Goal: Task Accomplishment & Management: Use online tool/utility

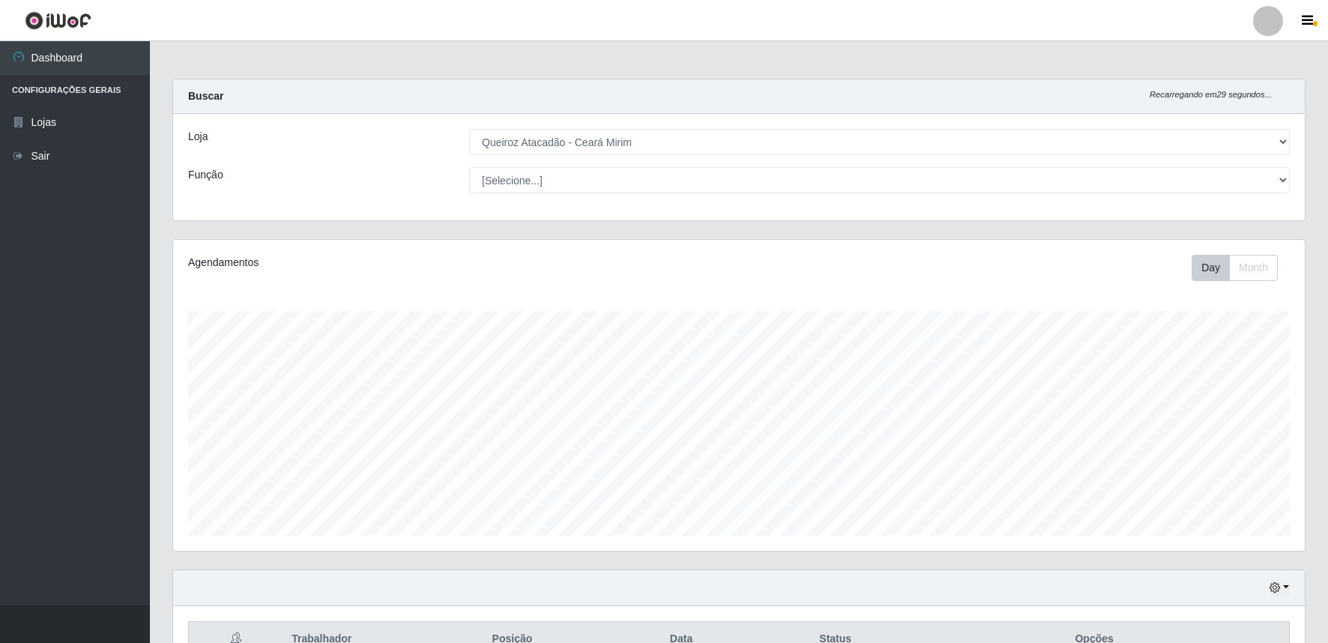
select select "465"
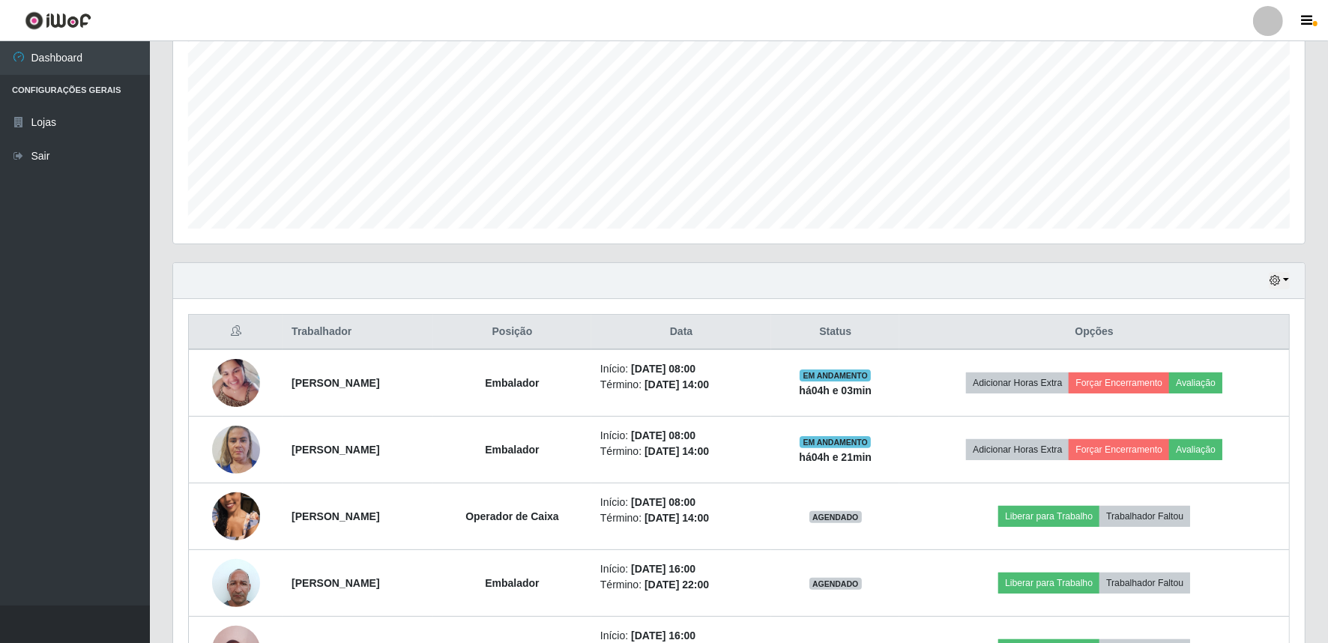
scroll to position [417, 0]
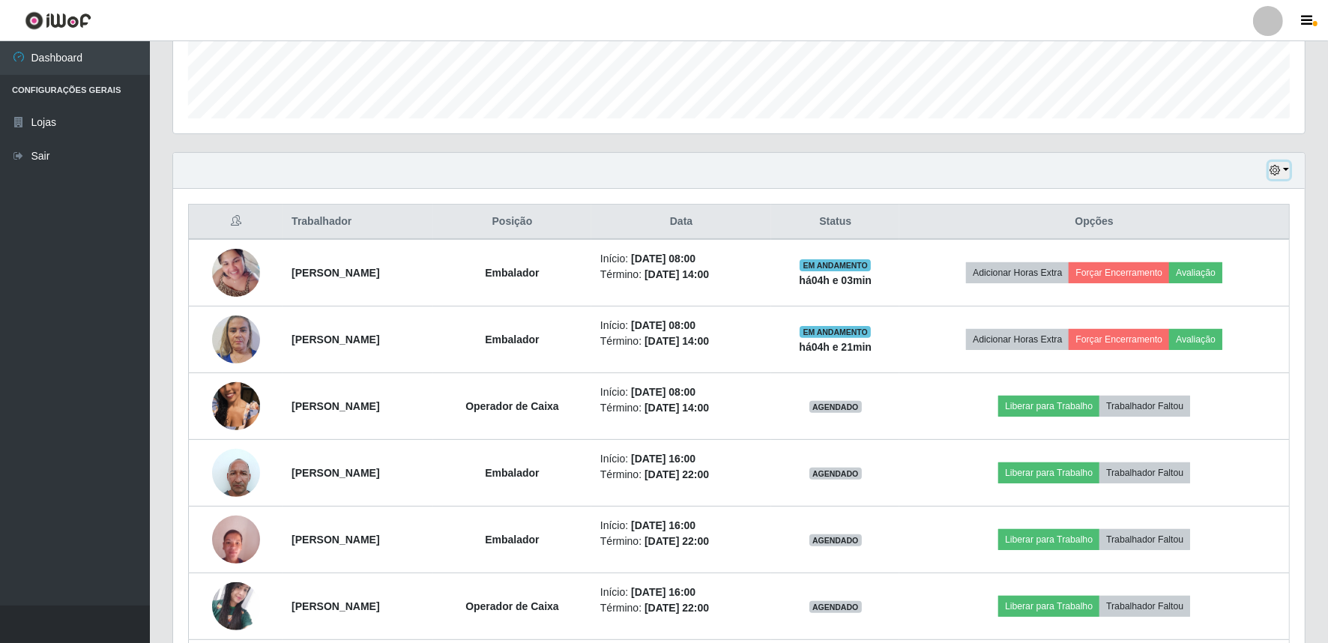
click at [1283, 166] on button "button" at bounding box center [1278, 170] width 21 height 17
click at [1260, 222] on button "1 dia" at bounding box center [1229, 228] width 118 height 31
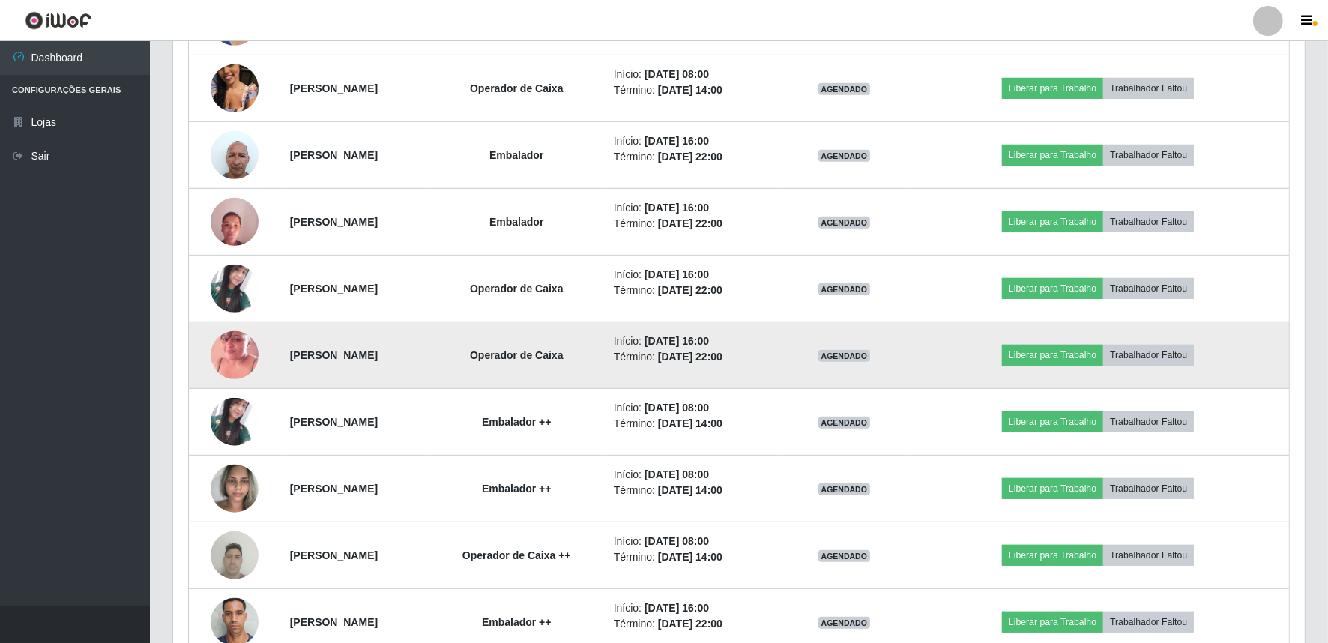
scroll to position [528, 0]
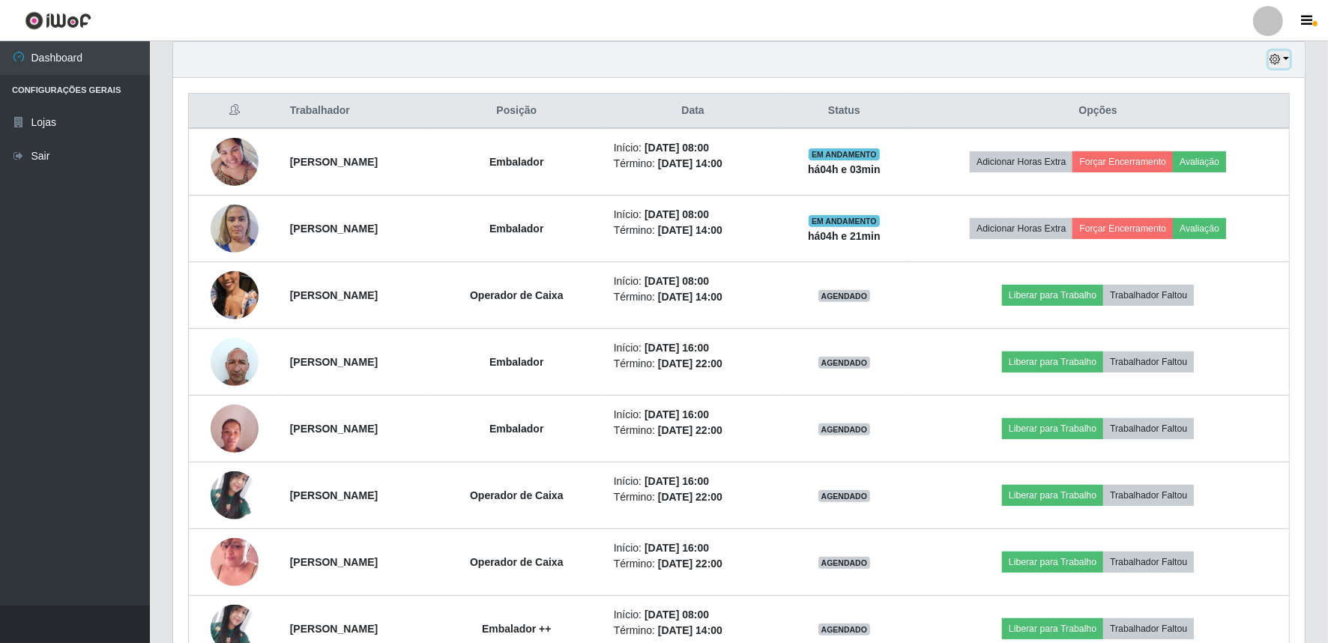
click at [1289, 58] on button "button" at bounding box center [1278, 59] width 21 height 17
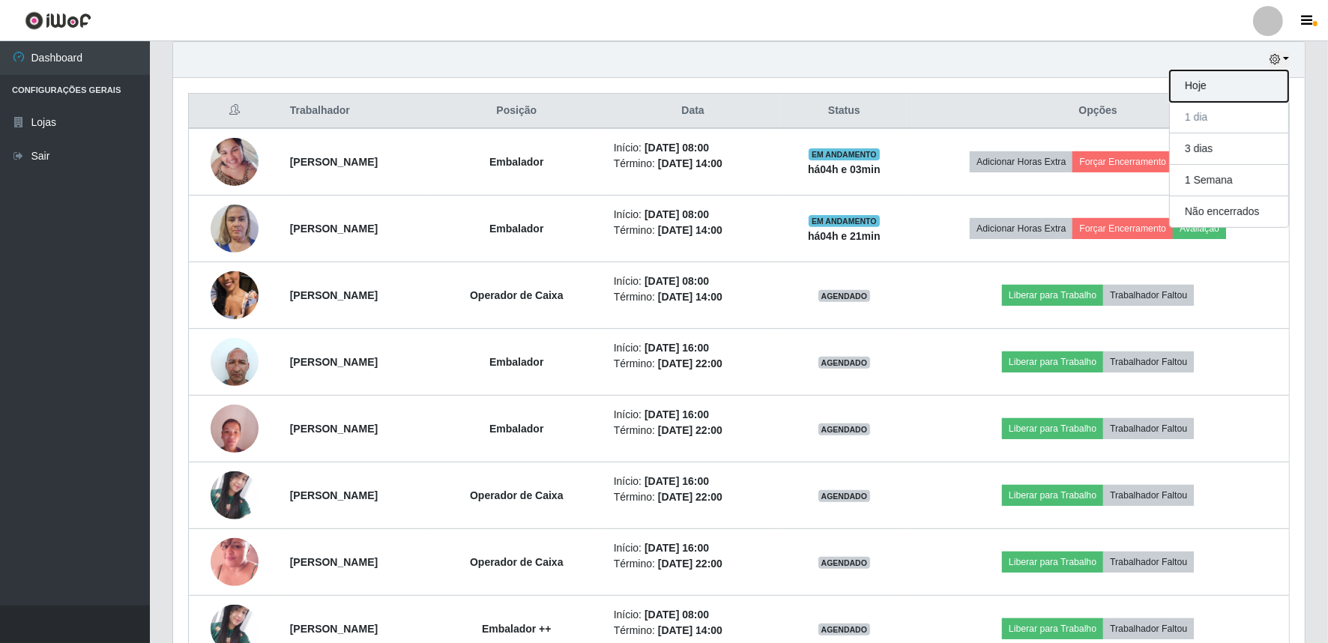
click at [1238, 79] on button "Hoje" at bounding box center [1229, 85] width 118 height 31
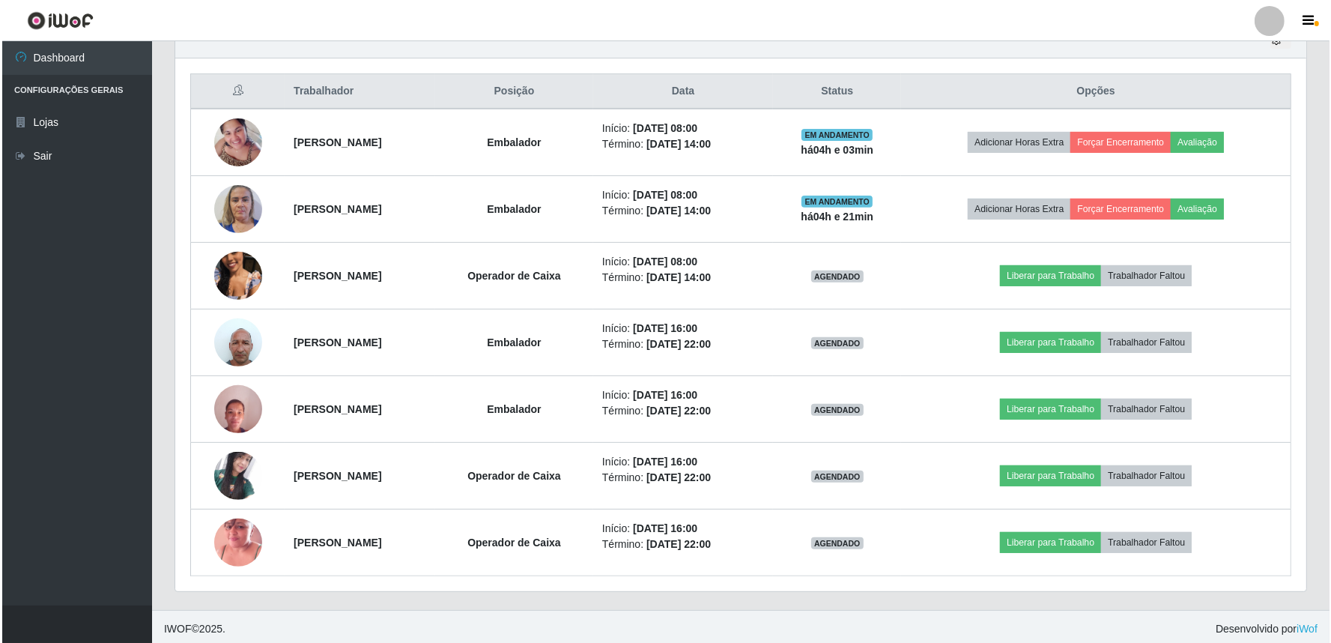
scroll to position [552, 0]
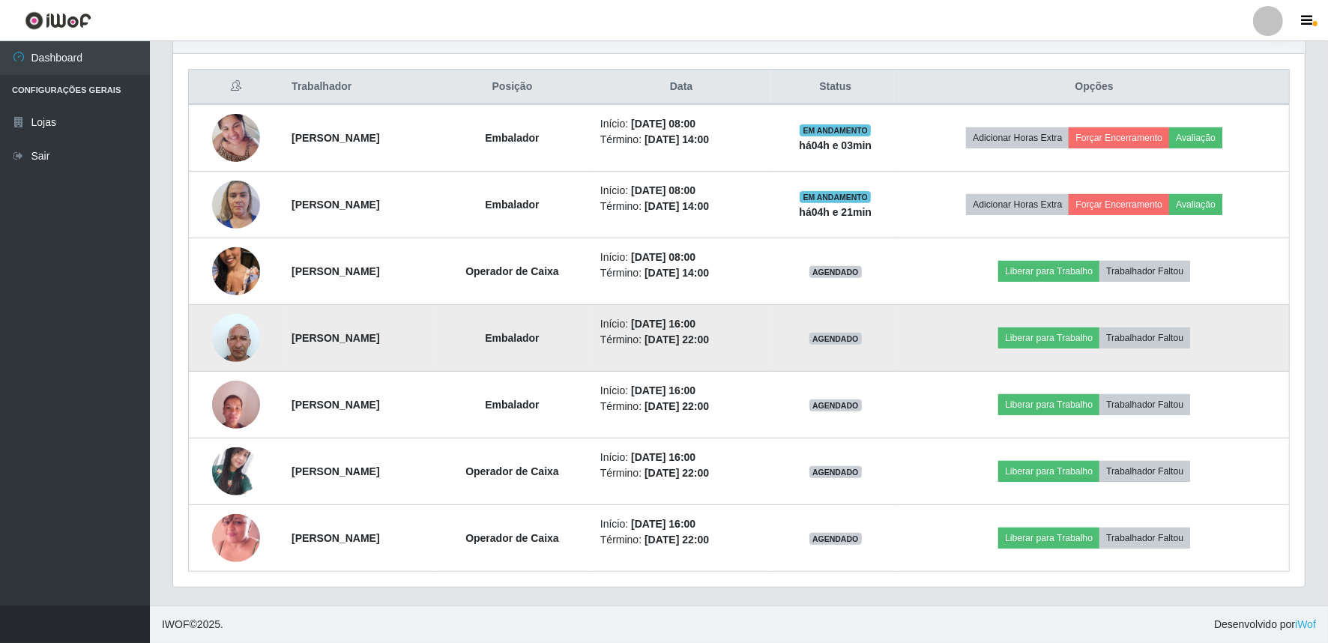
click at [227, 350] on img at bounding box center [236, 338] width 48 height 64
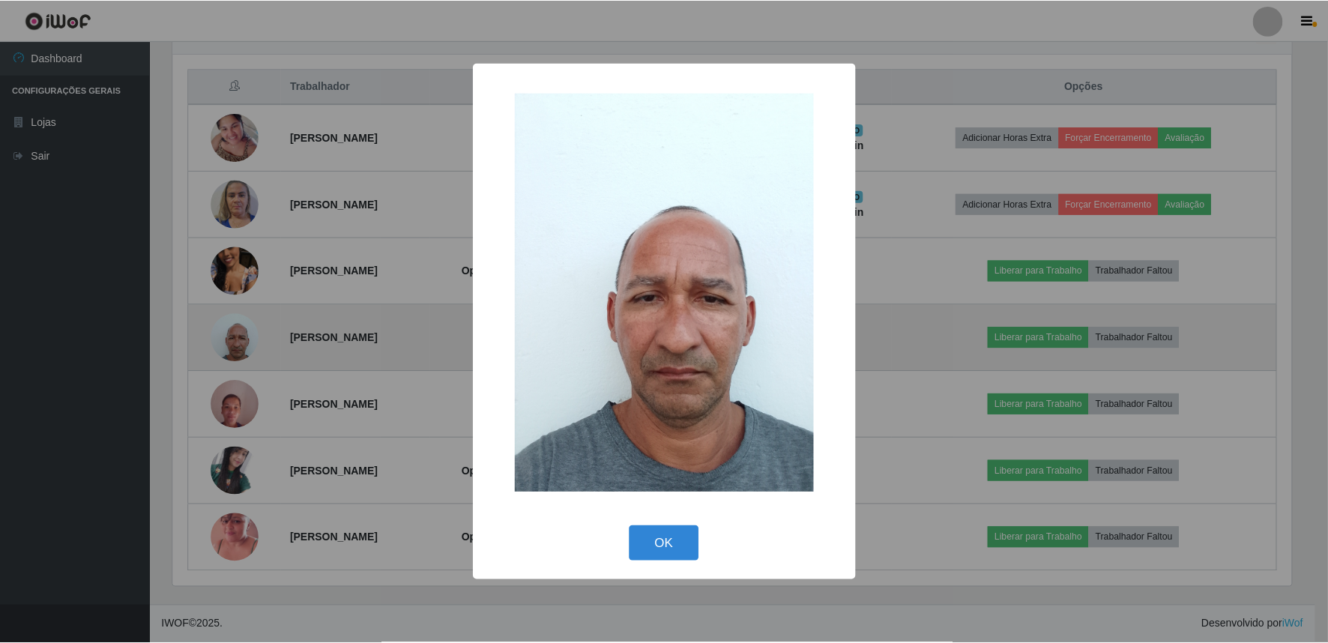
scroll to position [310, 1122]
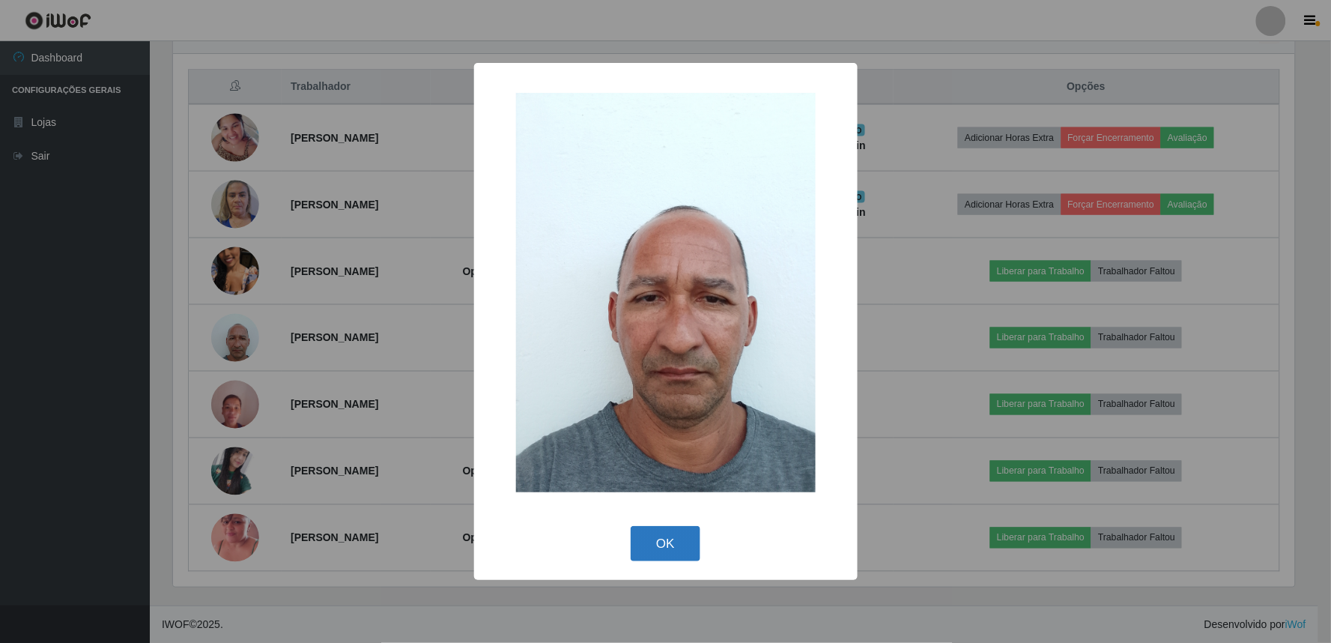
click at [664, 541] on button "OK" at bounding box center [666, 543] width 70 height 35
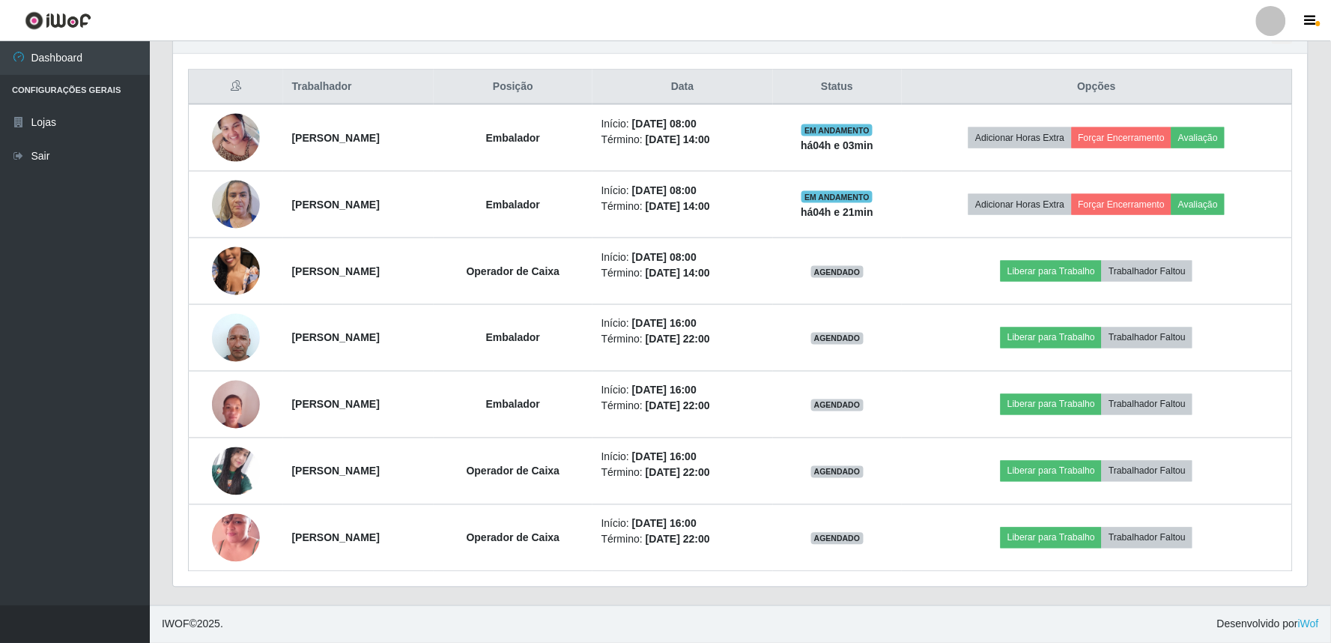
scroll to position [310, 1131]
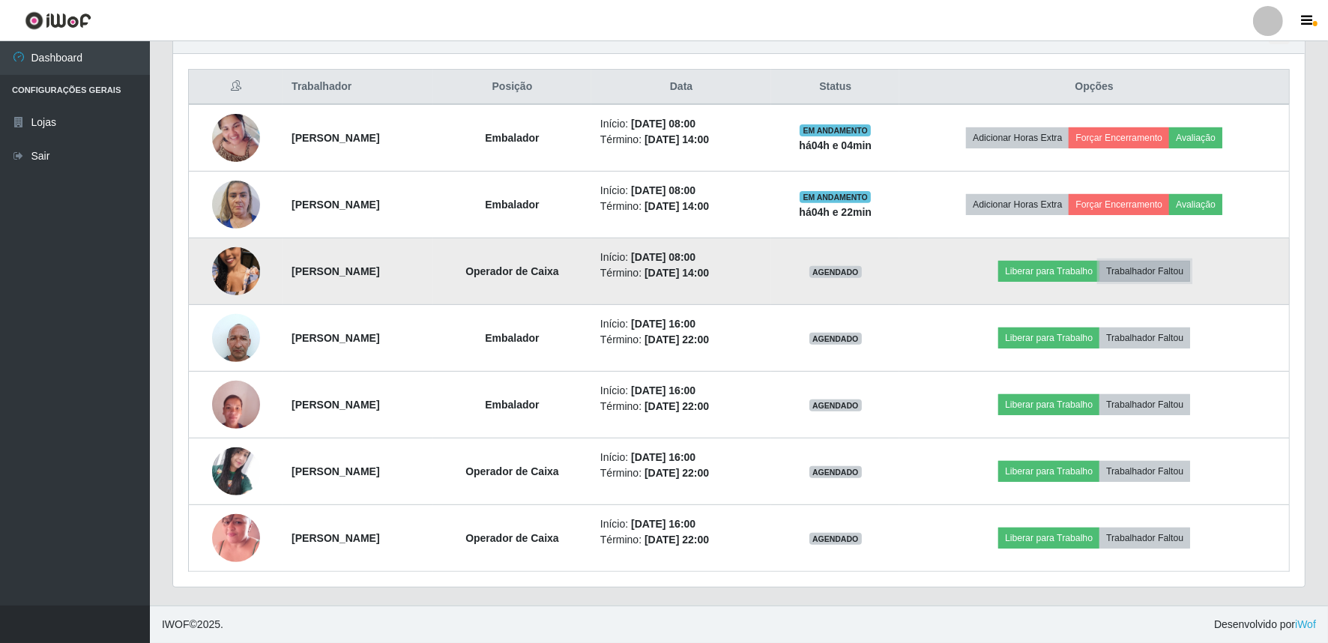
click at [1176, 270] on button "Trabalhador Faltou" at bounding box center [1144, 271] width 91 height 21
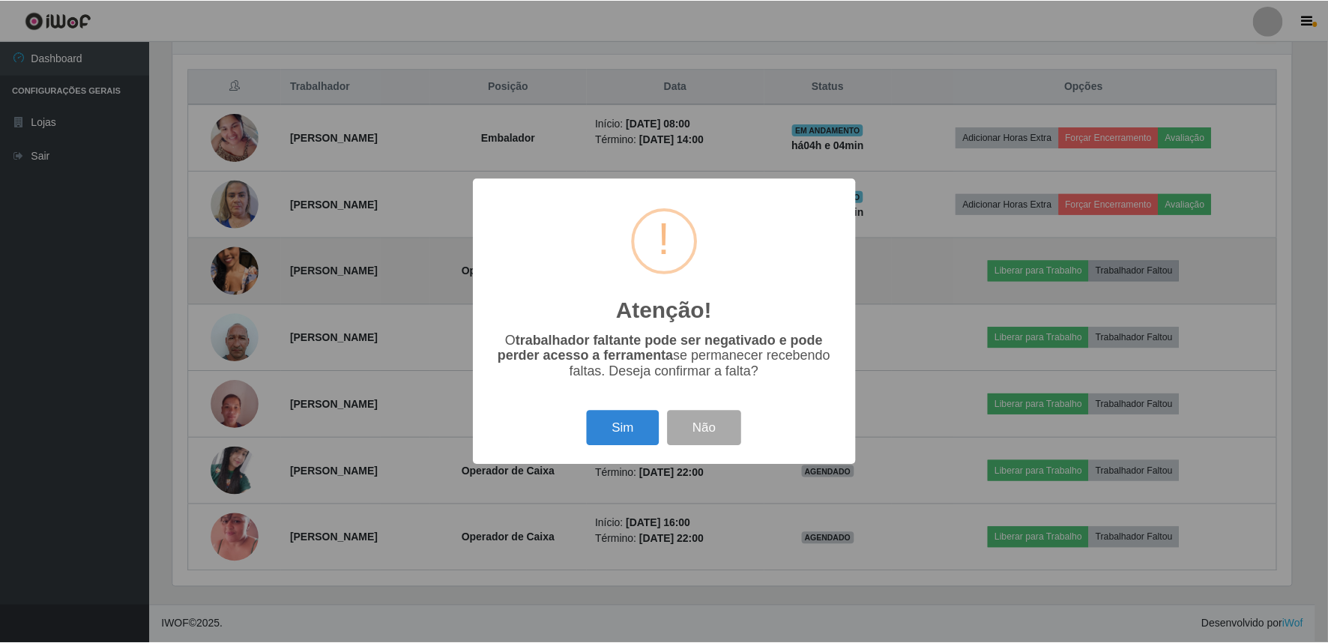
scroll to position [310, 1122]
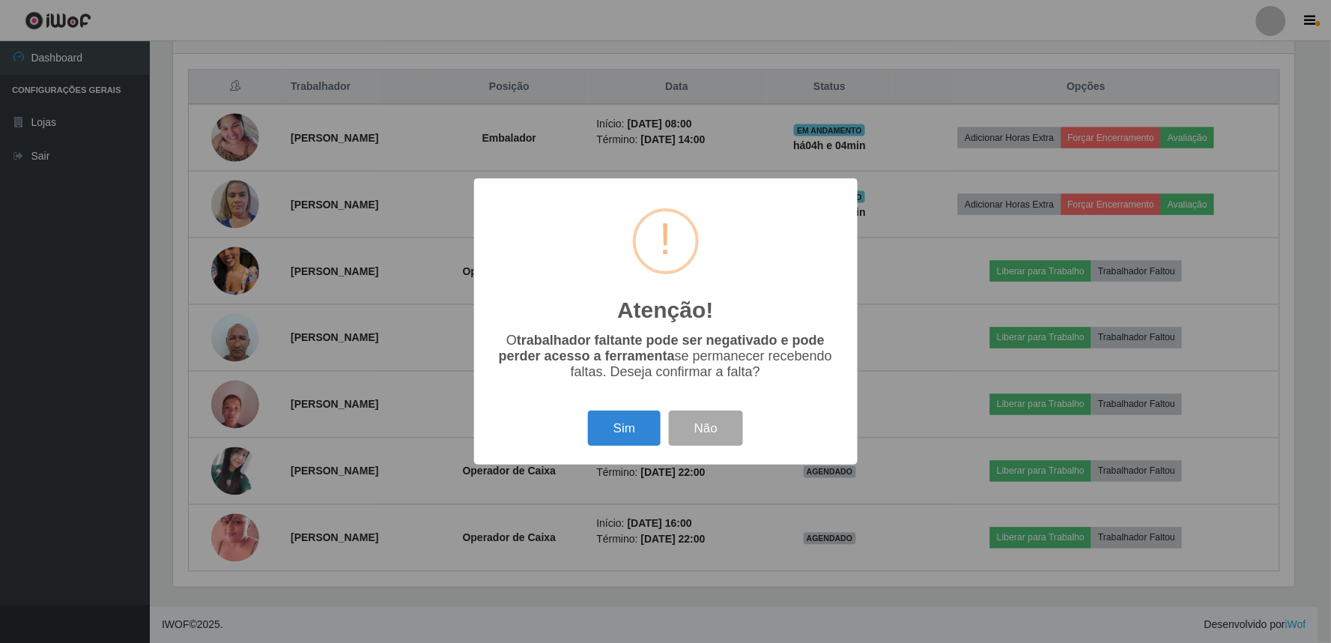
click at [633, 450] on div "Sim Não" at bounding box center [666, 428] width 354 height 43
click at [638, 428] on button "Sim" at bounding box center [624, 428] width 73 height 35
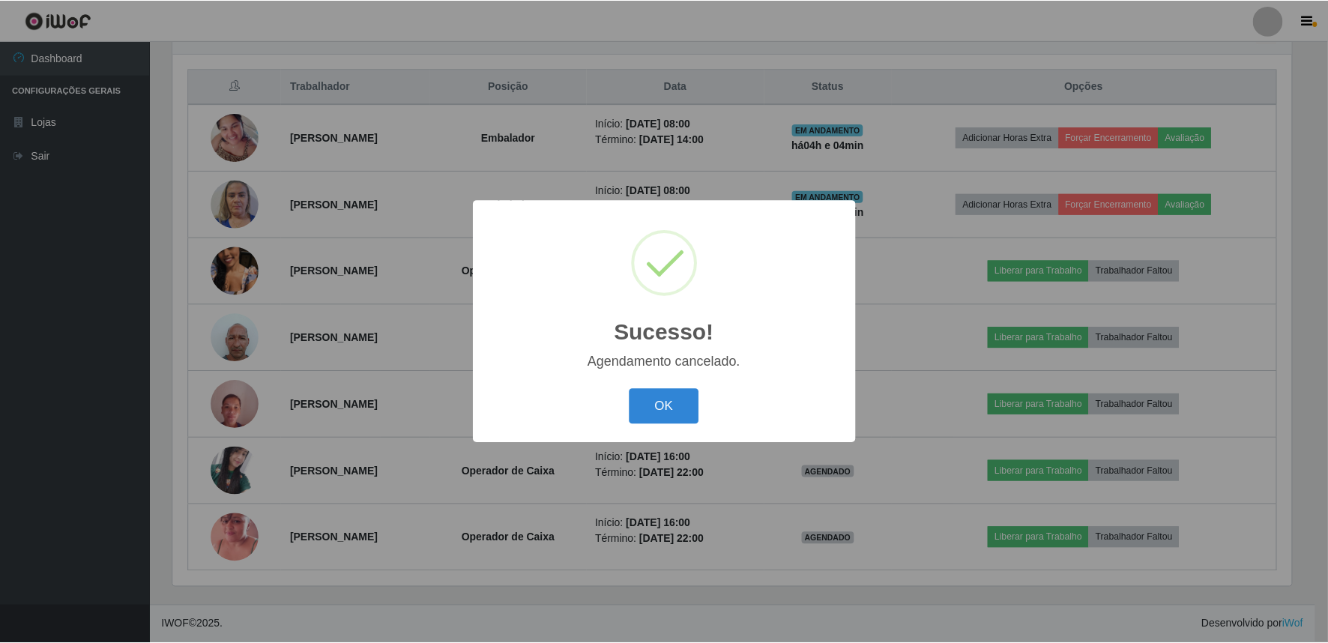
scroll to position [485, 0]
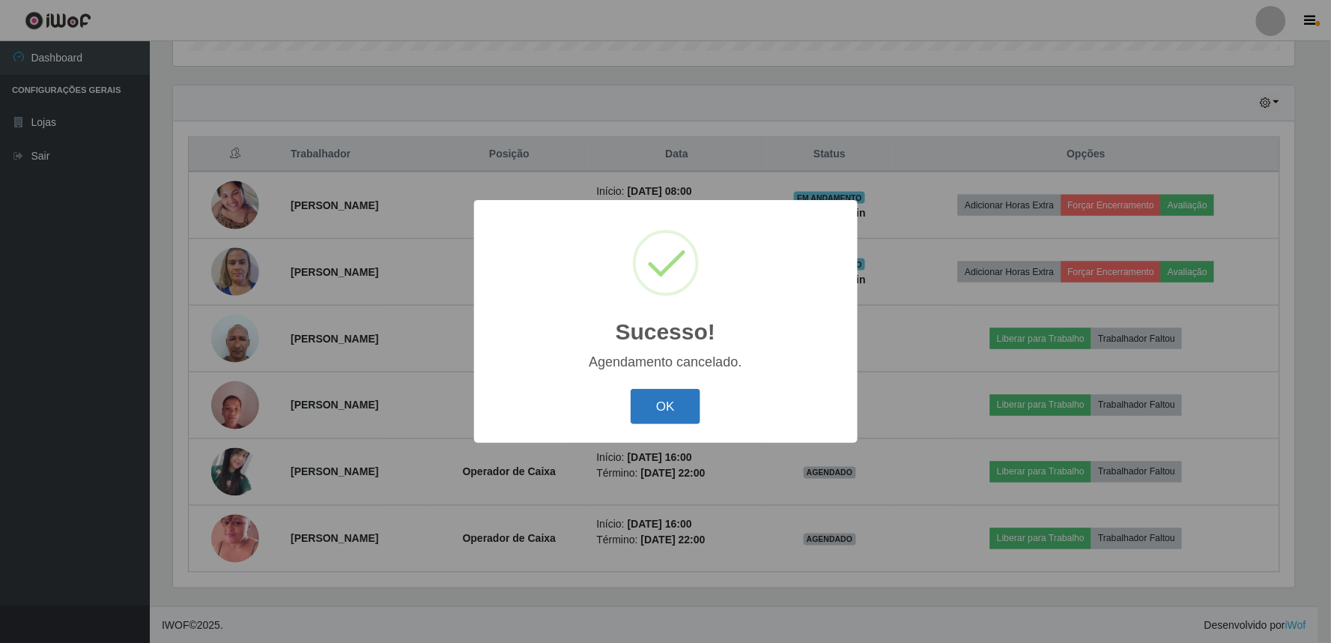
click at [653, 410] on button "OK" at bounding box center [666, 406] width 70 height 35
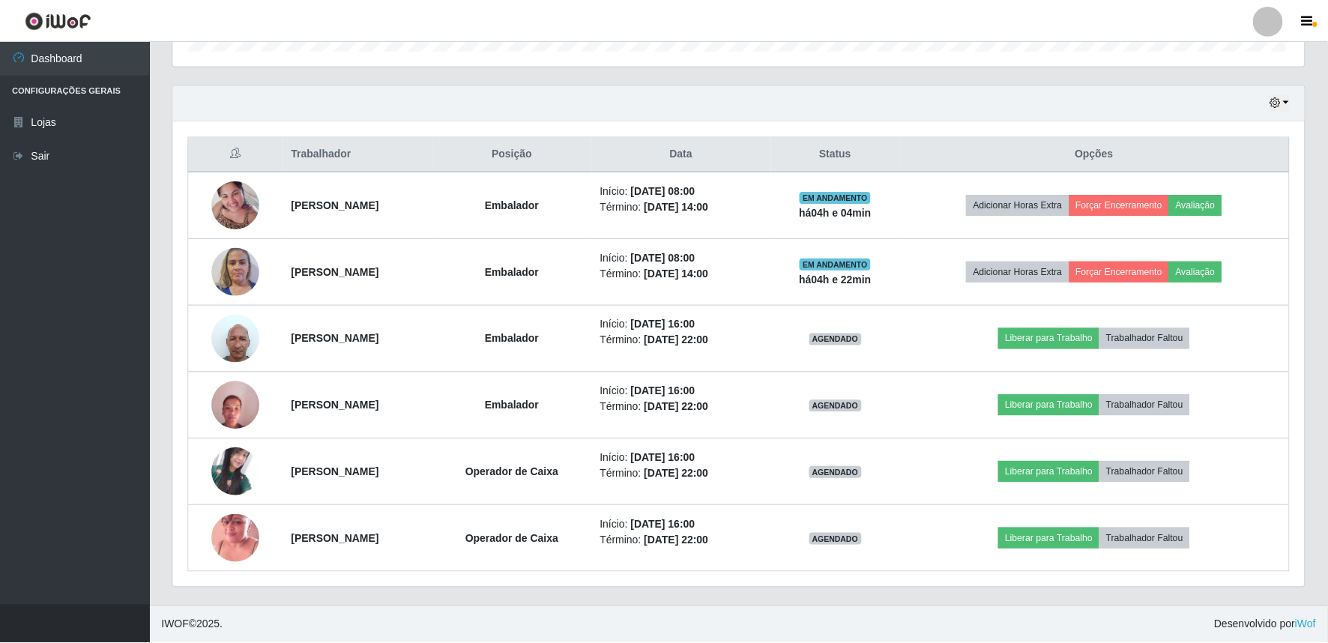
scroll to position [310, 1131]
